Goal: Complete application form: Complete application form

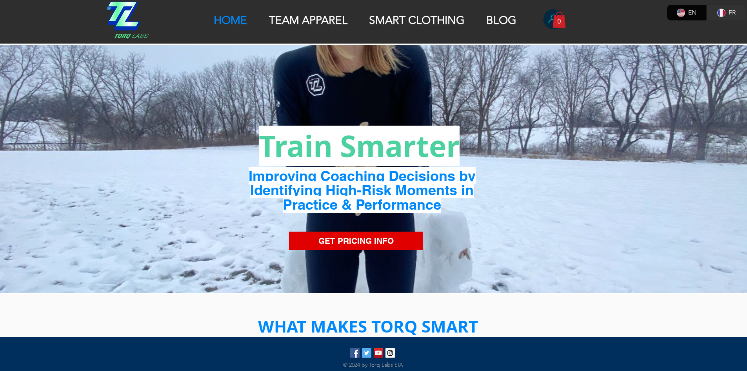
click at [373, 15] on p "SMART CLOTHING" at bounding box center [417, 20] width 104 height 13
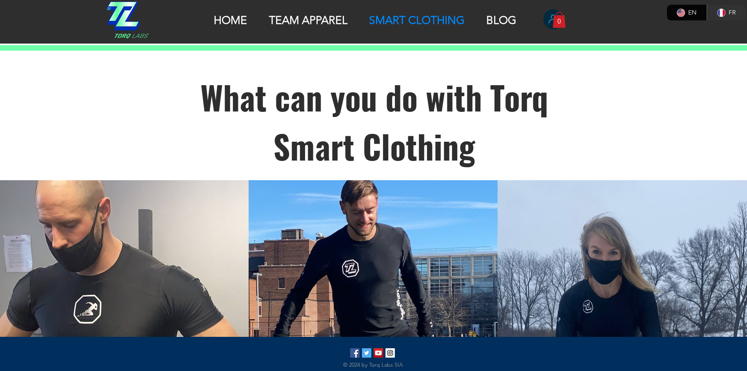
click at [295, 17] on p "TEAM APPAREL" at bounding box center [308, 20] width 86 height 13
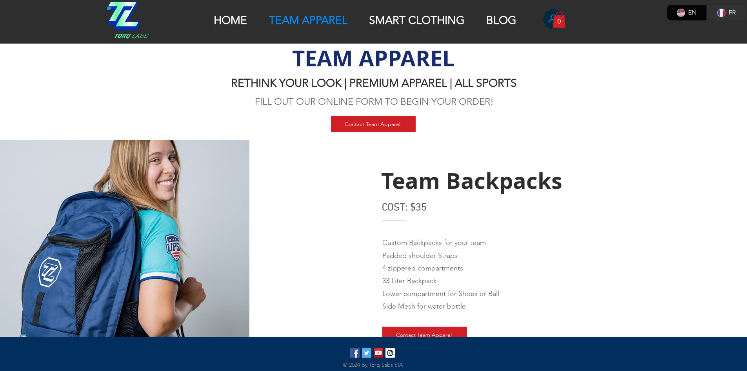
click at [381, 20] on p "SMART CLOTHING" at bounding box center [417, 20] width 104 height 13
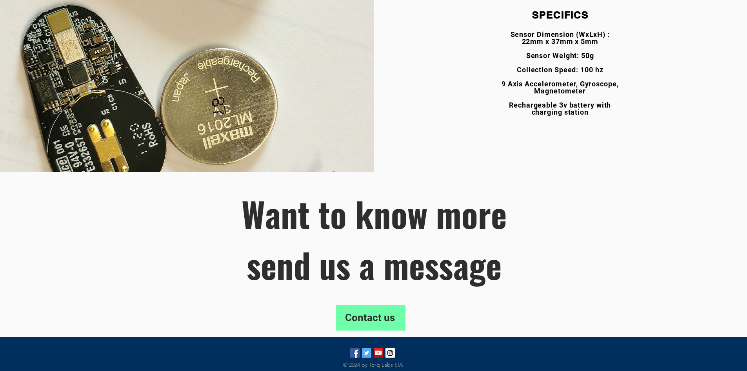
scroll to position [1623, 0]
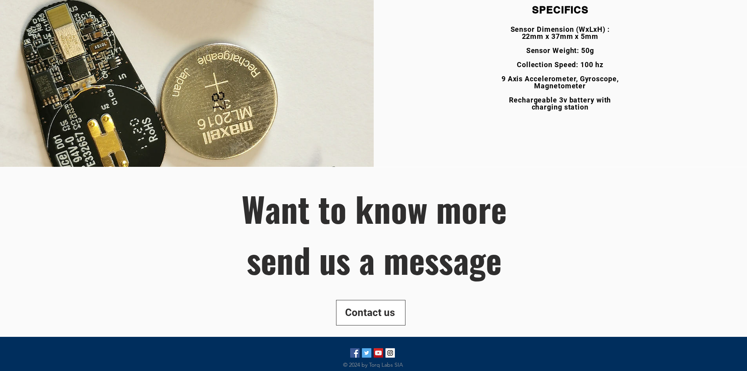
click at [357, 313] on span "Contact us" at bounding box center [370, 312] width 50 height 14
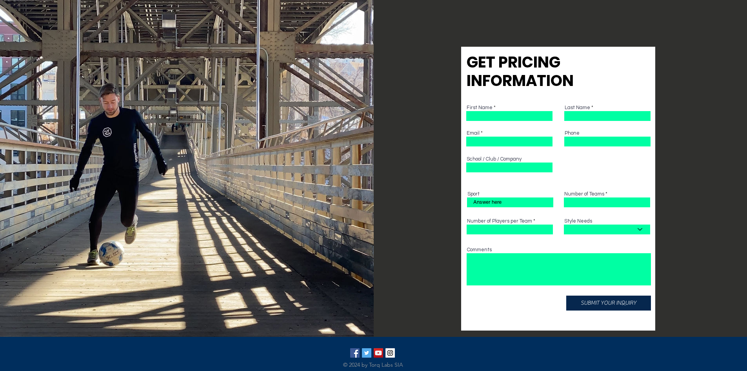
scroll to position [275, 0]
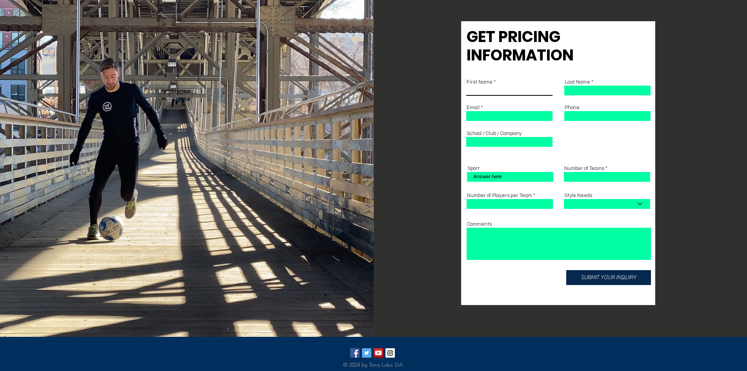
click at [479, 89] on input "First Name" at bounding box center [510, 91] width 86 height 10
type input "[PERSON_NAME]"
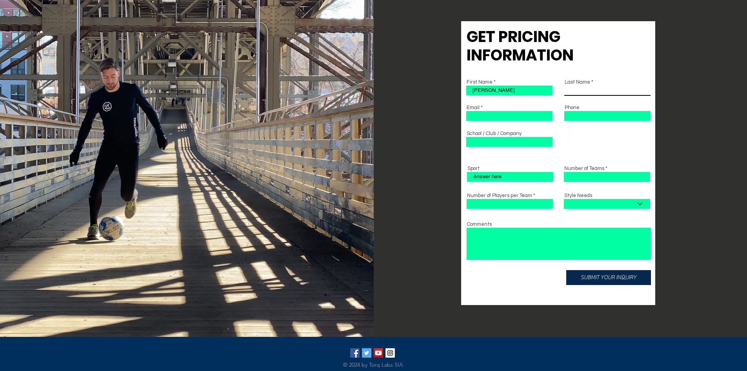
type input "Koutrouba"
type input "[EMAIL_ADDRESS][DOMAIN_NAME]"
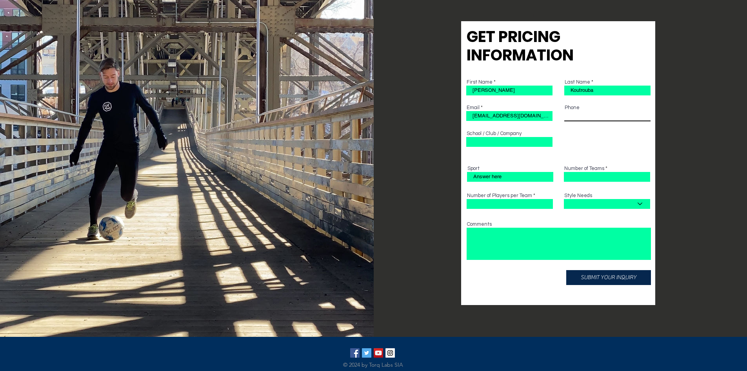
type input "9783023135"
type input "Micro Crystal"
click at [499, 175] on input "Sport" at bounding box center [510, 177] width 86 height 10
type input "potential vendor"
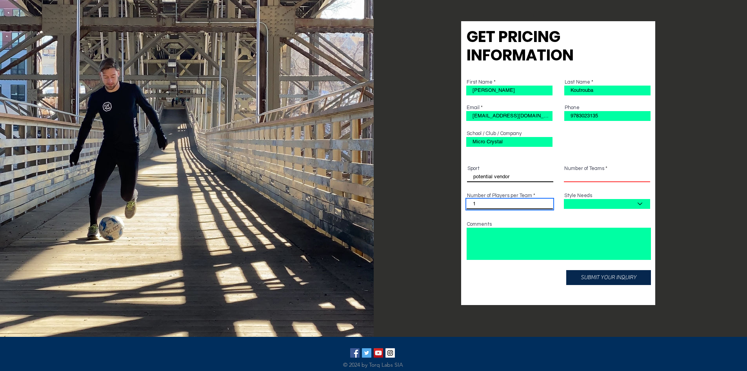
type input "1"
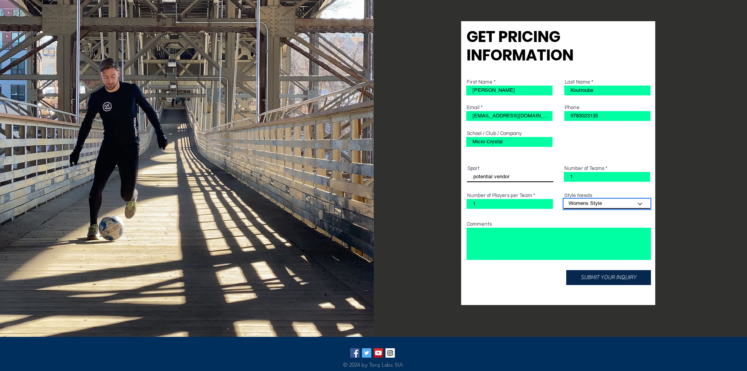
select select "Both Styles"
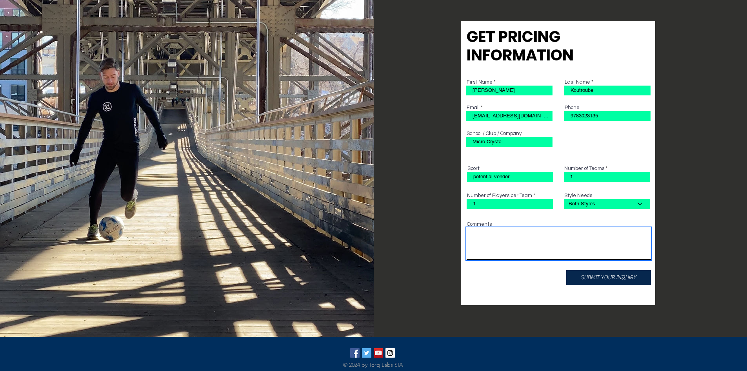
click at [514, 238] on textarea "Comments" at bounding box center [559, 244] width 184 height 32
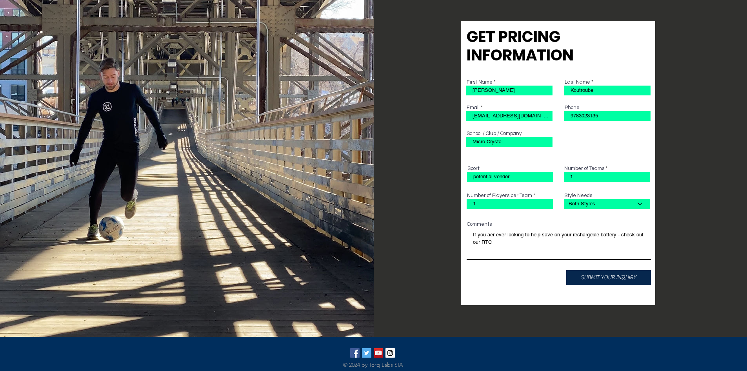
paste textarea "[URL][DOMAIN_NAME]"
click at [490, 236] on textarea "If you aer ever looking to help save on your rechargeble battery - check out ou…" at bounding box center [559, 244] width 184 height 32
click at [587, 235] on textarea "If you are ever looking to help save on your rechargeble battery - check out ou…" at bounding box center [559, 244] width 184 height 32
click at [582, 233] on textarea "If you are ever looking to help save on your rechargeable battery - check out o…" at bounding box center [559, 244] width 184 height 32
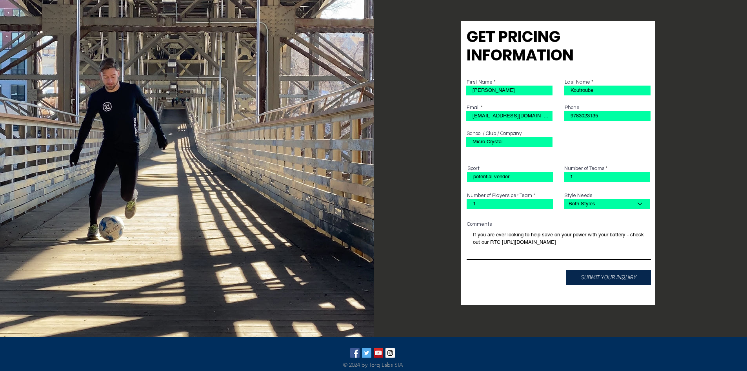
click at [540, 249] on textarea "If you are ever looking to help save on your power with your battery - check ou…" at bounding box center [559, 244] width 184 height 32
click at [473, 258] on textarea "If you are ever looking to help save on your power with your battery - check ou…" at bounding box center [559, 244] width 184 height 32
drag, startPoint x: 539, startPoint y: 255, endPoint x: 541, endPoint y: 259, distance: 4.8
click at [540, 255] on textarea "If you are ever looking to help save on your power with your battery - check ou…" at bounding box center [559, 244] width 184 height 32
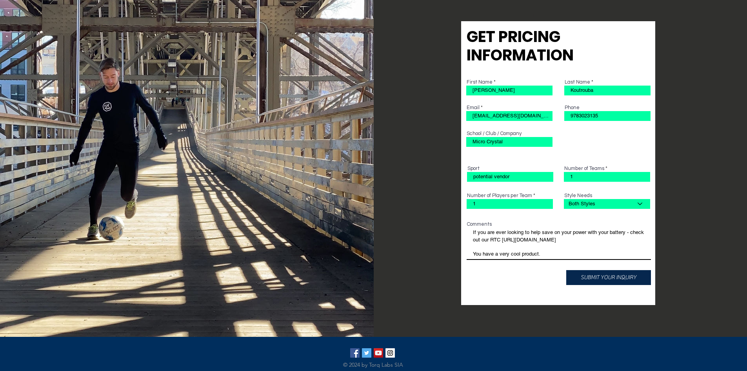
scroll to position [9, 0]
paste textarea "[GEOGRAPHIC_DATA] [STREET_ADDRESS]"
click at [494, 247] on textarea "If you are ever looking to help save on your power with your battery - check ou…" at bounding box center [559, 244] width 184 height 32
drag, startPoint x: 494, startPoint y: 249, endPoint x: 474, endPoint y: 242, distance: 20.9
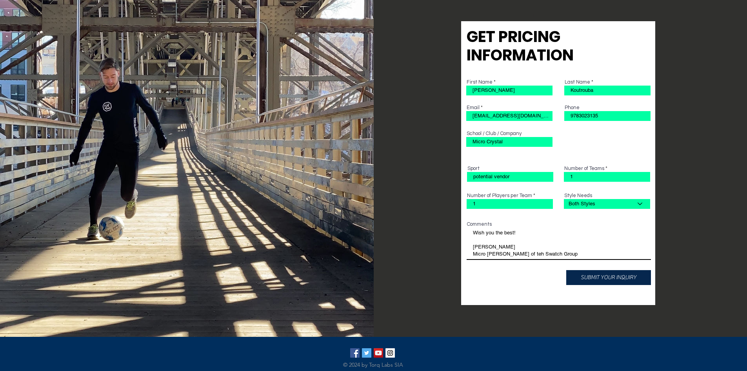
click at [474, 242] on textarea "If you are ever looking to help save on your power with your battery - check ou…" at bounding box center [559, 244] width 184 height 32
click at [514, 254] on textarea "If you are ever looking to help save on your power with your battery - check ou…" at bounding box center [559, 244] width 184 height 32
drag, startPoint x: 542, startPoint y: 249, endPoint x: 490, endPoint y: 232, distance: 54.5
click at [467, 222] on div "Comments If you are ever looking to help save on your power with your battery -…" at bounding box center [559, 241] width 184 height 38
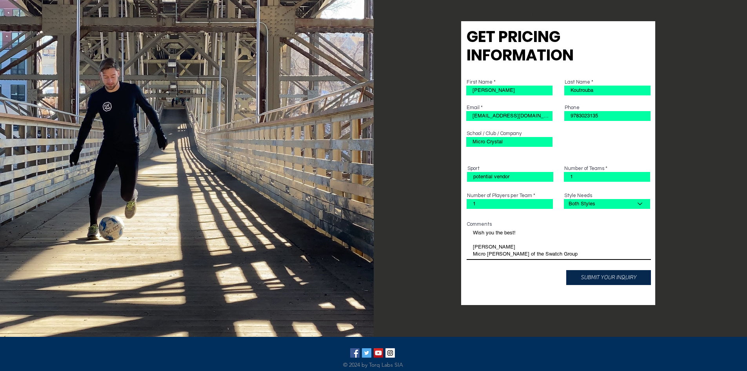
scroll to position [66, 0]
type textarea "If you are ever looking to help save on your power with your battery - check ou…"
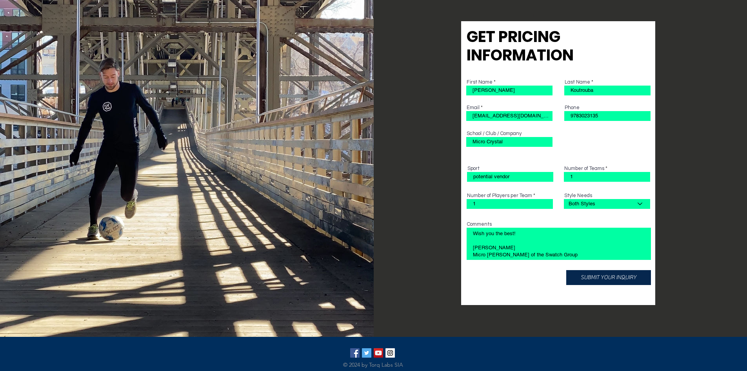
scroll to position [66, 0]
click at [582, 279] on span "SUBMIT YOUR INQUIRY" at bounding box center [609, 277] width 56 height 8
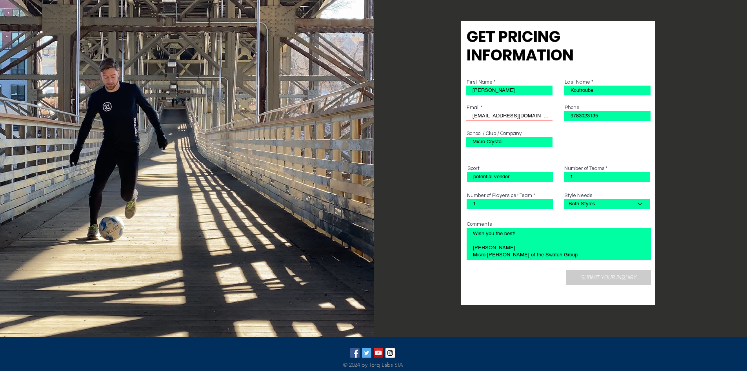
select select
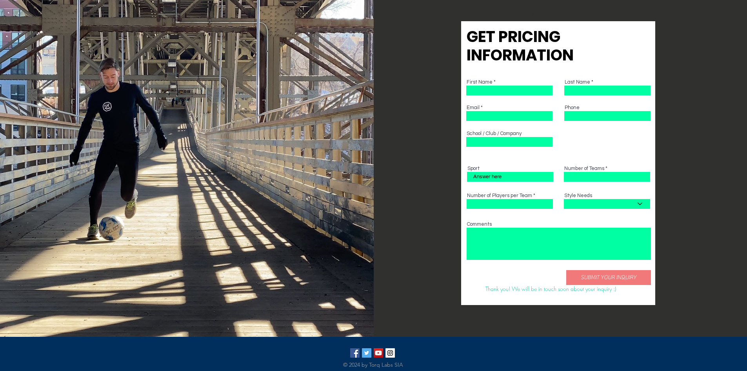
scroll to position [0, 0]
